Goal: Task Accomplishment & Management: Manage account settings

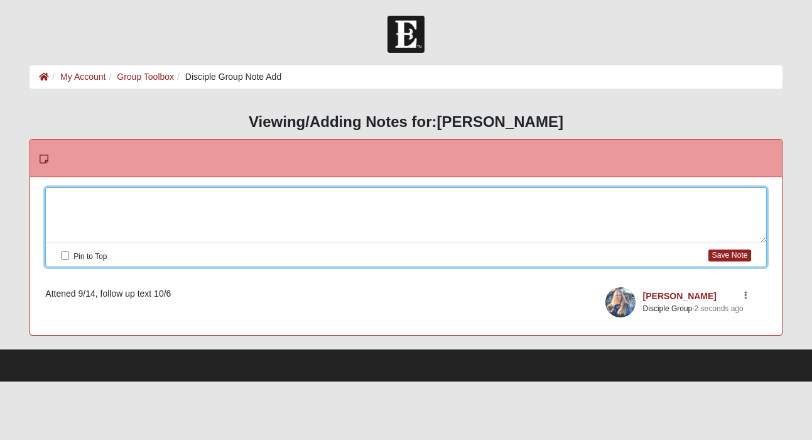
click at [166, 205] on div at bounding box center [406, 215] width 720 height 55
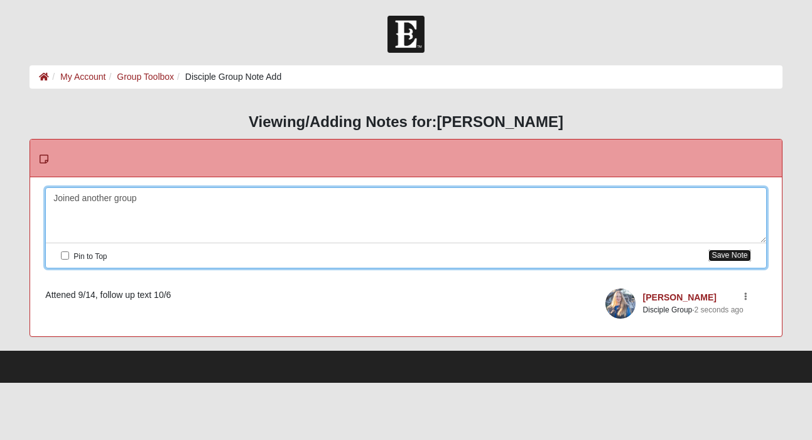
click at [733, 256] on button "Save Note" at bounding box center [729, 255] width 42 height 12
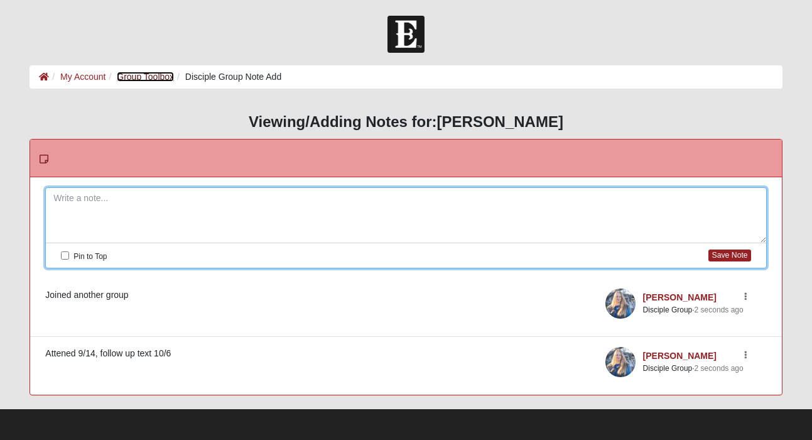
click at [145, 76] on link "Group Toolbox" at bounding box center [145, 77] width 57 height 10
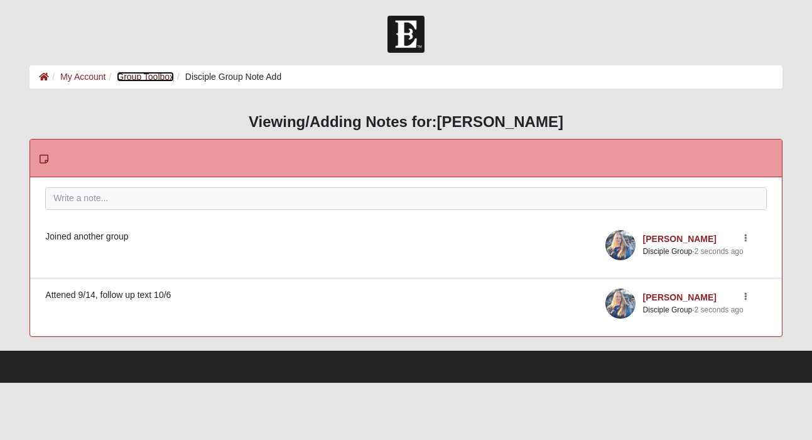
click at [145, 76] on link "Group Toolbox" at bounding box center [145, 77] width 57 height 10
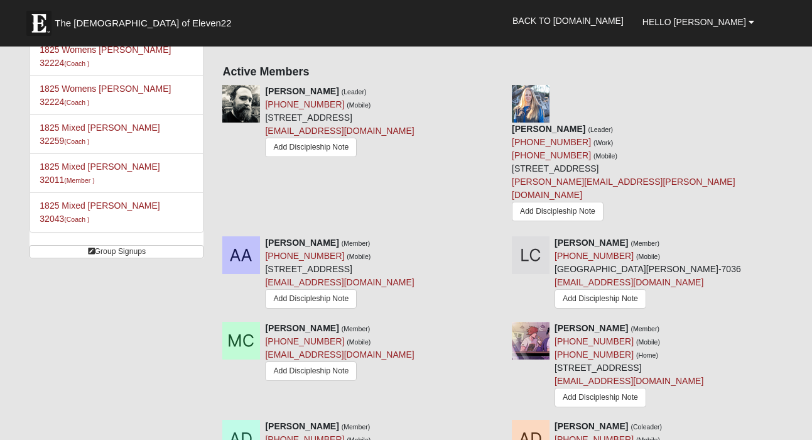
scroll to position [656, 0]
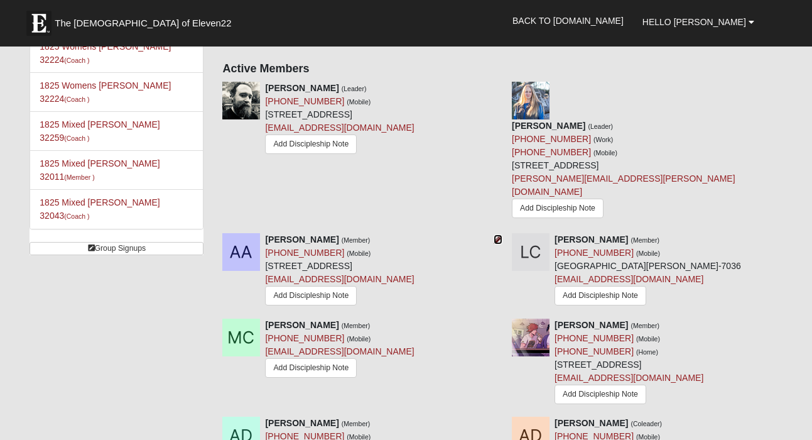
click at [495, 235] on icon at bounding box center [498, 239] width 9 height 9
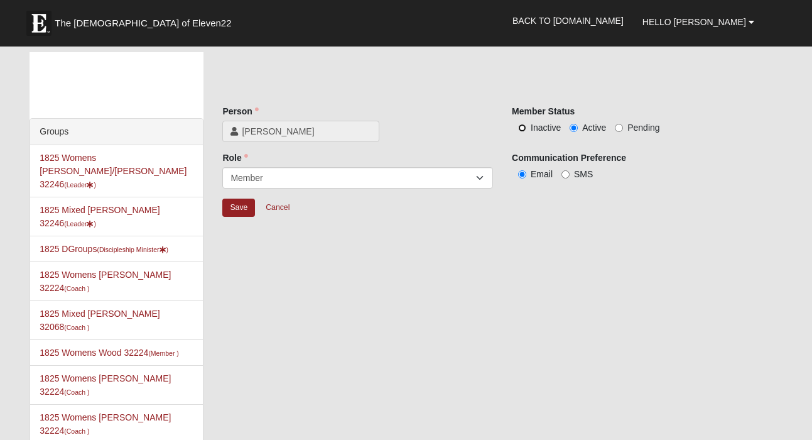
click at [523, 127] on input "Inactive" at bounding box center [522, 128] width 8 height 8
radio input "true"
click at [237, 210] on input "Save" at bounding box center [238, 207] width 33 height 18
